Goal: Navigation & Orientation: Find specific page/section

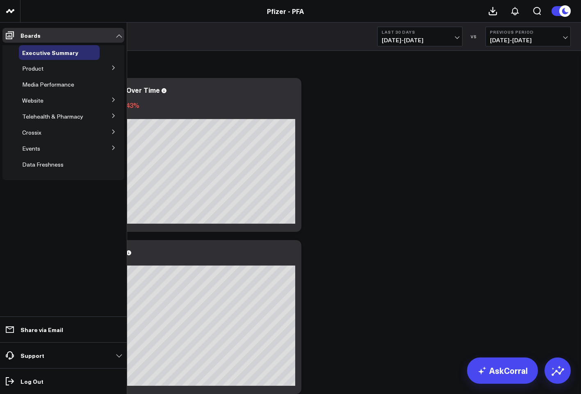
click at [112, 64] on button at bounding box center [113, 67] width 21 height 12
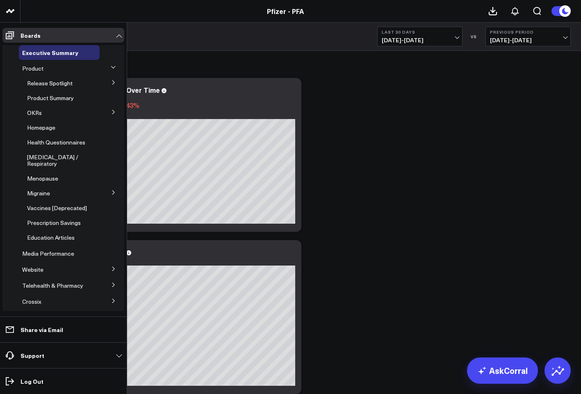
click at [111, 110] on icon at bounding box center [113, 112] width 5 height 5
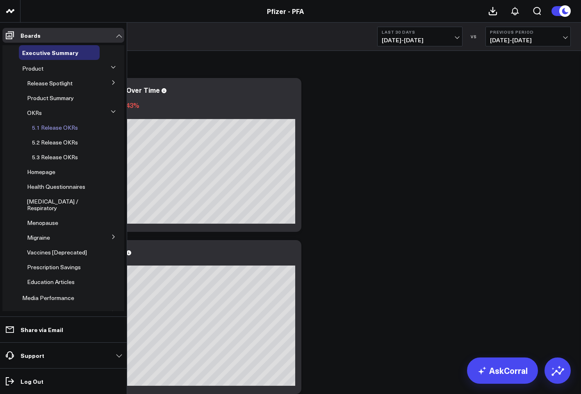
click at [60, 127] on span "5.1 Release OKRs" at bounding box center [55, 127] width 46 height 8
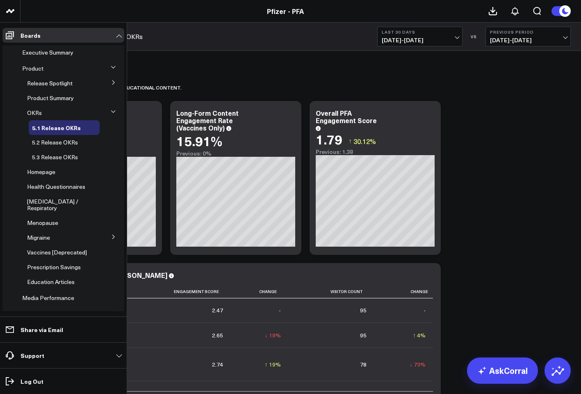
click at [44, 309] on div "Website" at bounding box center [59, 313] width 81 height 15
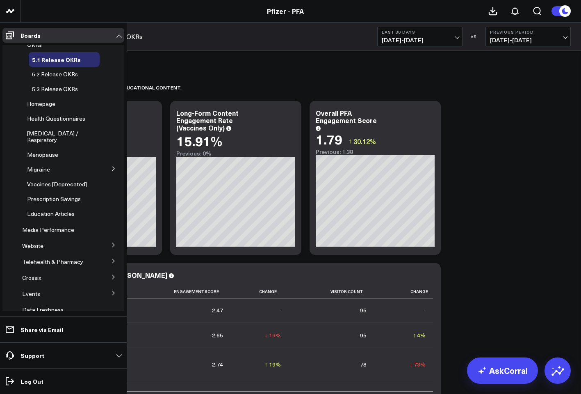
scroll to position [68, 0]
click at [112, 243] on icon at bounding box center [113, 245] width 2 height 4
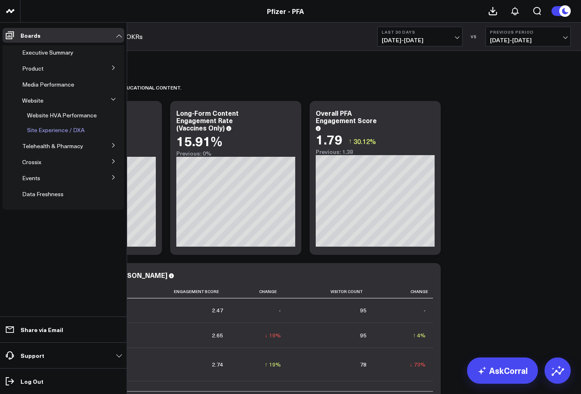
scroll to position [0, 0]
click at [65, 112] on span "Website HVA Performance" at bounding box center [62, 115] width 70 height 8
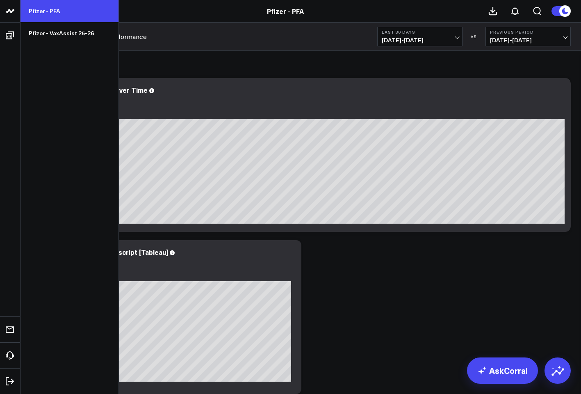
click at [57, 9] on link "Pfizer - PFA" at bounding box center [70, 11] width 98 height 22
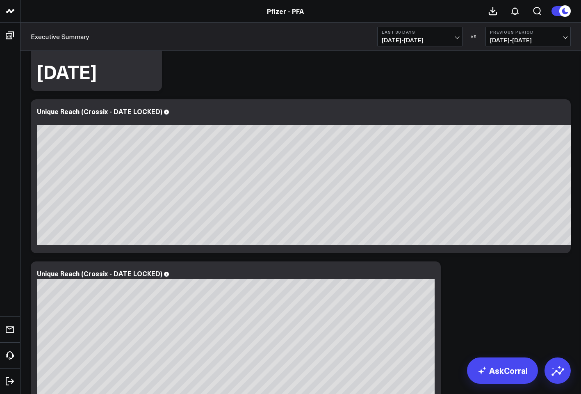
scroll to position [813, 0]
